Goal: Navigation & Orientation: Find specific page/section

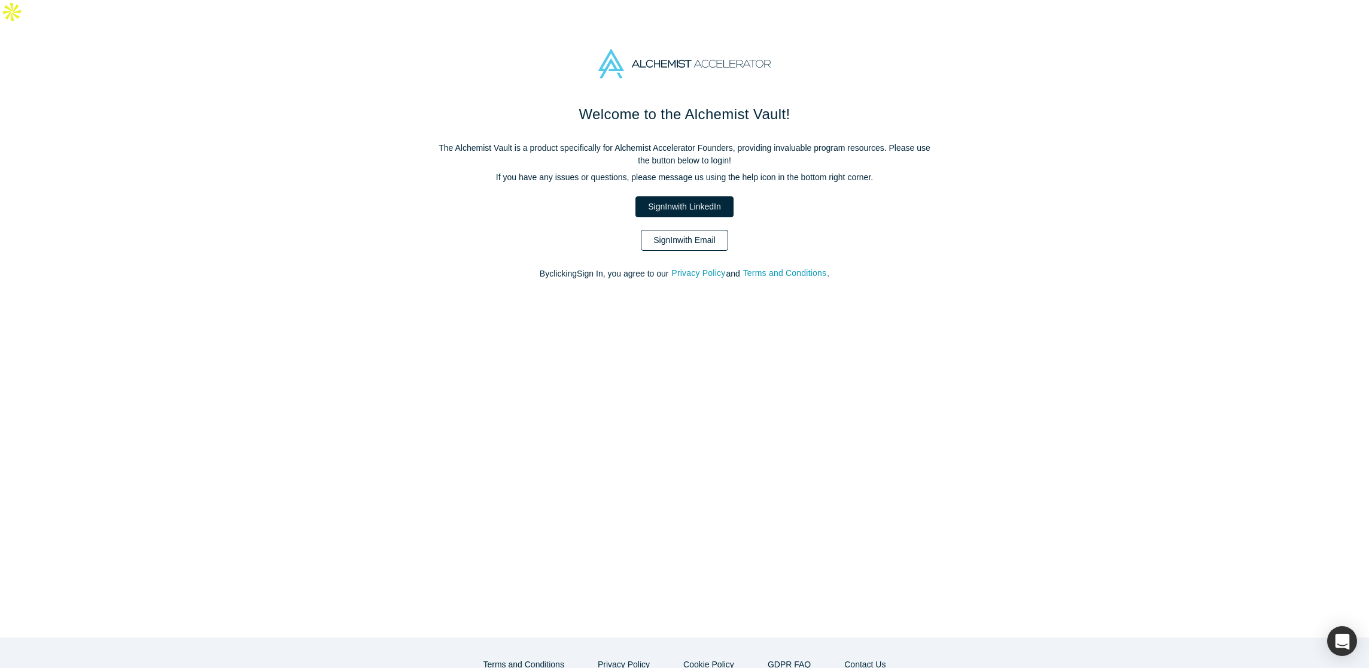
click at [677, 230] on link "Sign In with Email" at bounding box center [684, 240] width 87 height 21
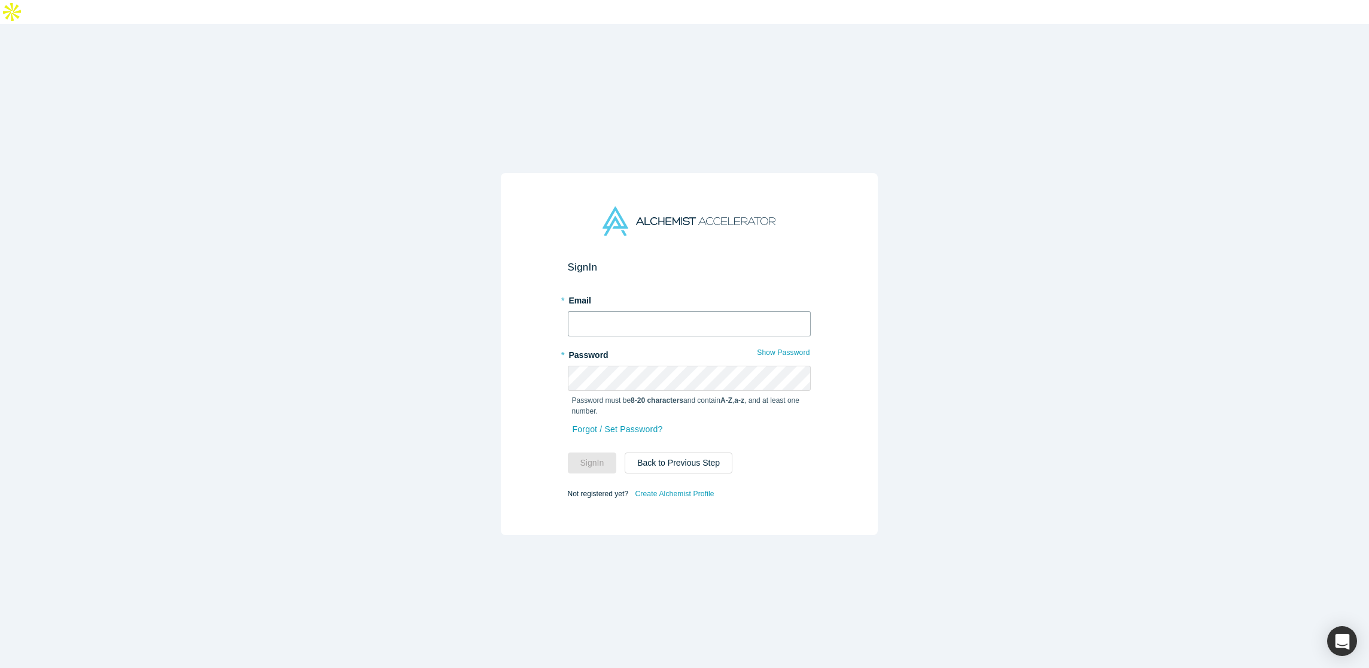
type input "[EMAIL_ADDRESS][PERSON_NAME][DOMAIN_NAME]"
click at [592, 452] on button "Sign In" at bounding box center [592, 462] width 49 height 21
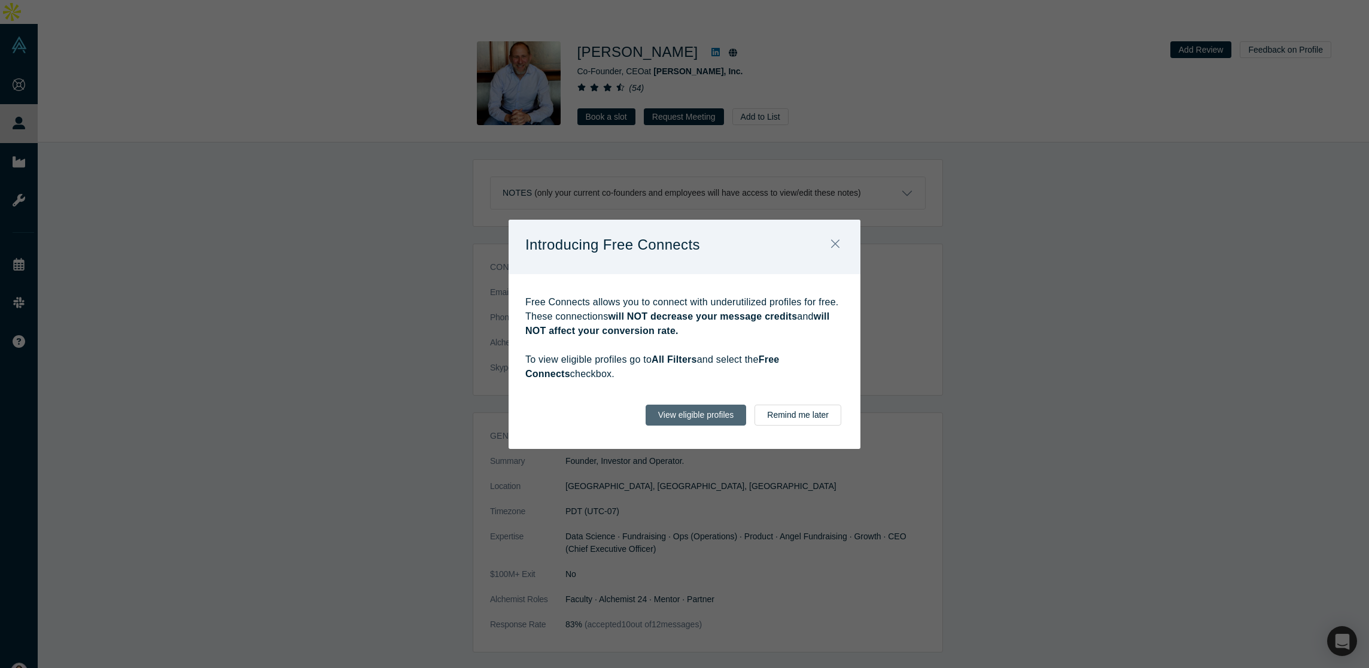
click at [705, 421] on button "View eligible profiles" at bounding box center [696, 414] width 101 height 21
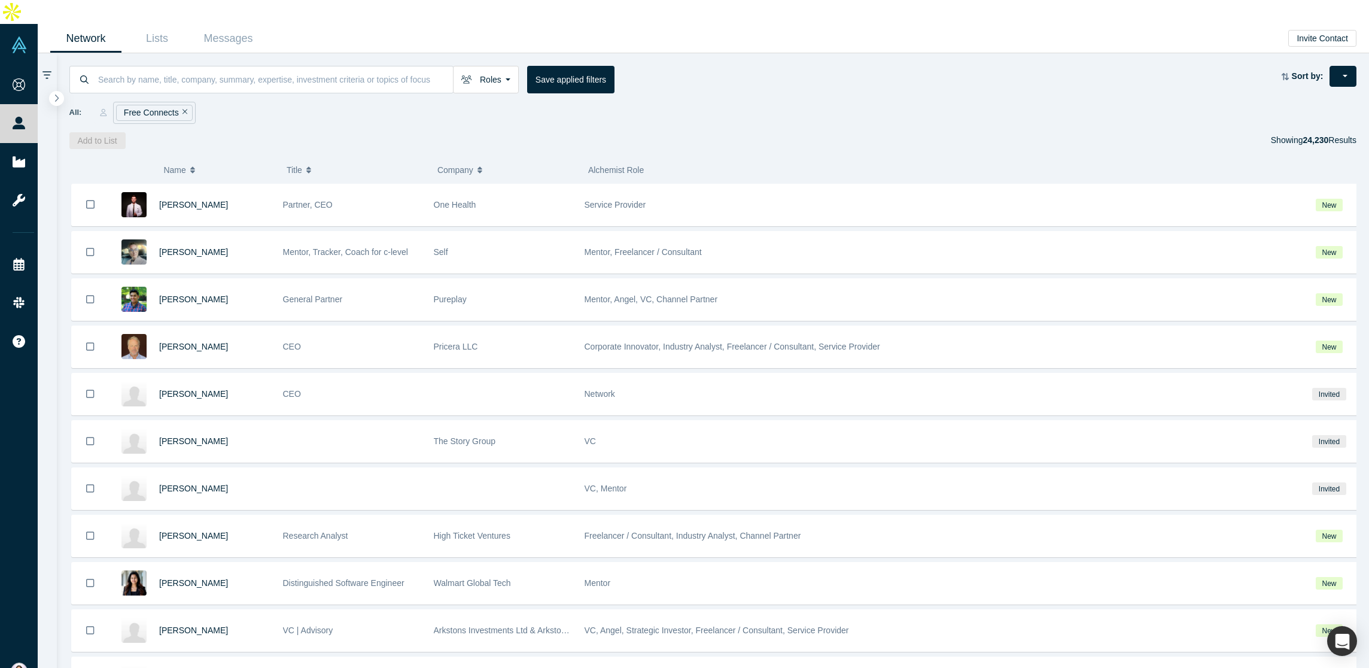
click at [1100, 132] on div "Add to List Showing 24,230 Results" at bounding box center [713, 140] width 1288 height 17
